Goal: Find specific page/section: Find specific page/section

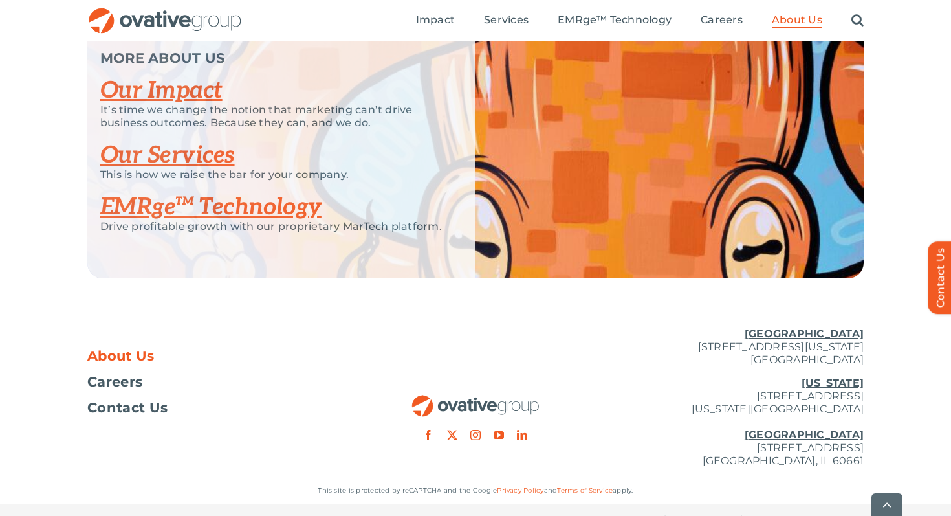
scroll to position [2814, 0]
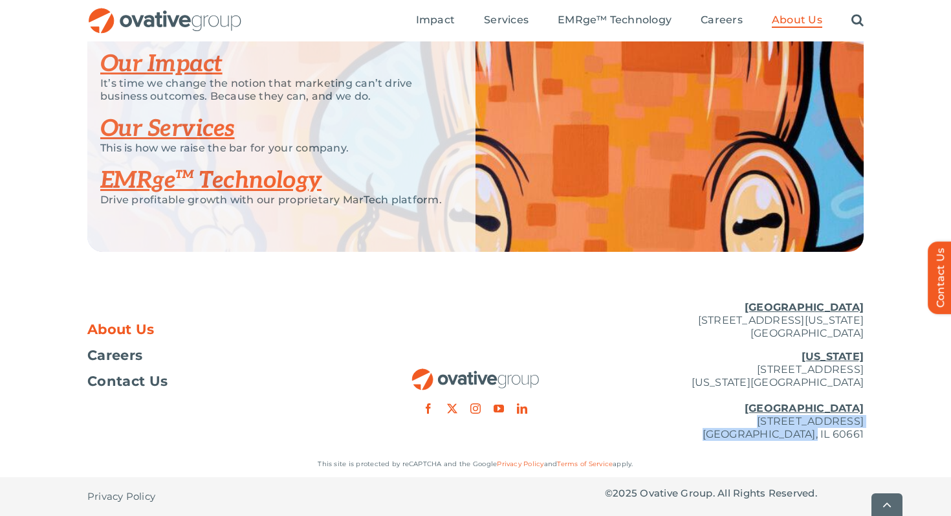
drag, startPoint x: 658, startPoint y: 423, endPoint x: 888, endPoint y: 433, distance: 230.7
click at [889, 433] on div "About Us Careers Contact Us Minneapolis 729 Washington Avenue N, Suite 1000 Min…" at bounding box center [475, 371] width 951 height 161
copy p "224 North Desplaines Street, Suite 200 Chicago, IL 60661"
click at [353, 306] on div at bounding box center [475, 352] width 259 height 123
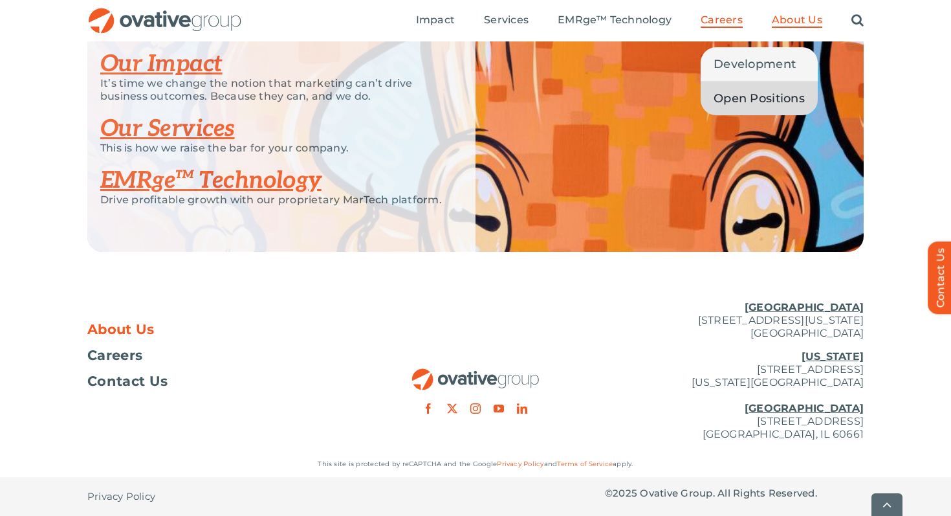
click at [752, 89] on span "Open Positions" at bounding box center [759, 98] width 91 height 18
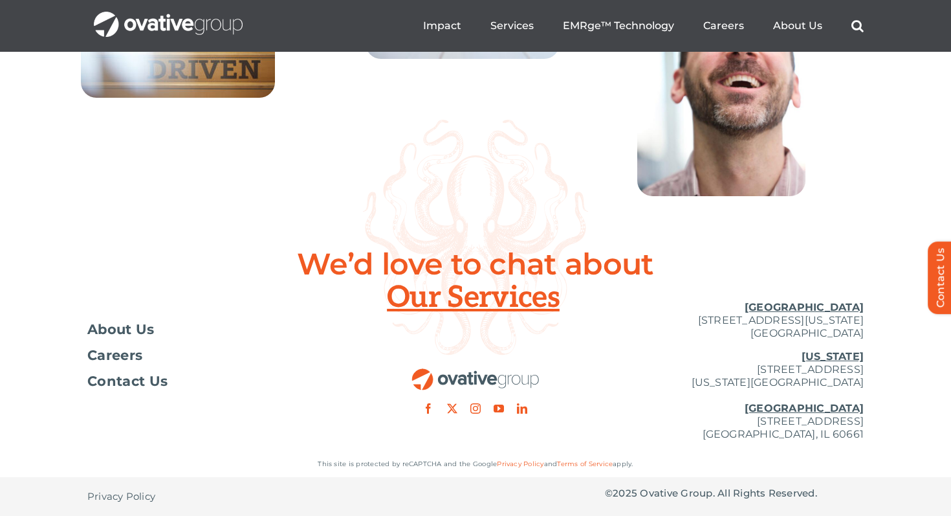
scroll to position [4776, 0]
